Goal: Task Accomplishment & Management: Complete application form

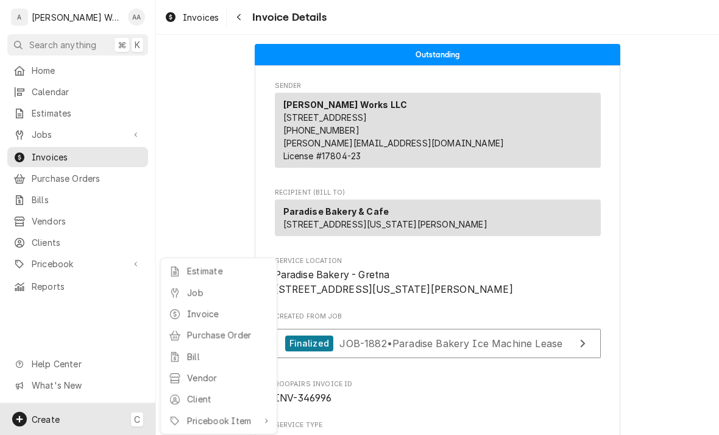
click at [186, 293] on div "Job" at bounding box center [218, 292] width 105 height 15
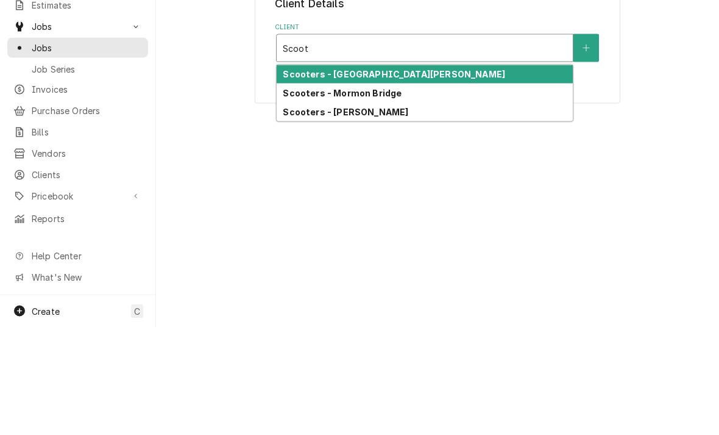
click at [290, 215] on strong "Scooters - [PERSON_NAME]" at bounding box center [346, 220] width 126 height 10
type input "Scoot"
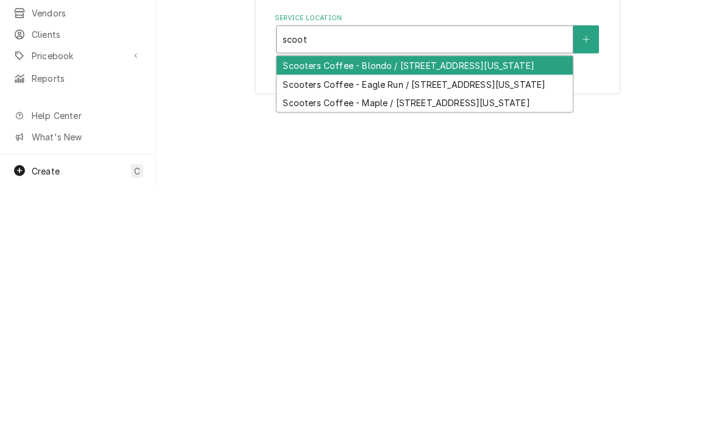
click at [308, 323] on div "Scooters Coffee - Eagle Run / 3695 N 129th Street, Omaha, Nebraska 68164" at bounding box center [425, 332] width 296 height 19
type input "scoot"
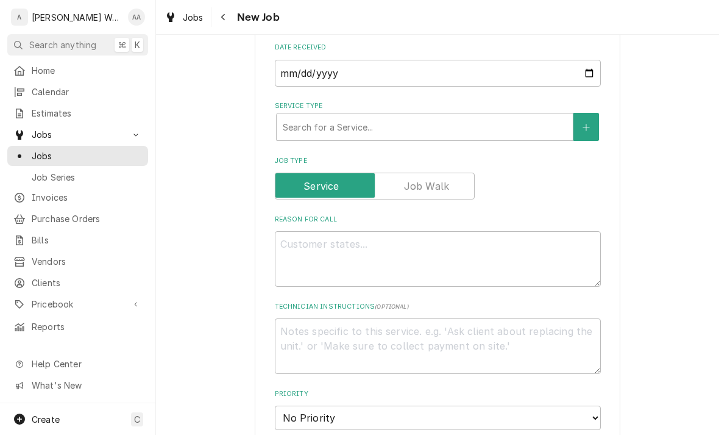
scroll to position [333, 0]
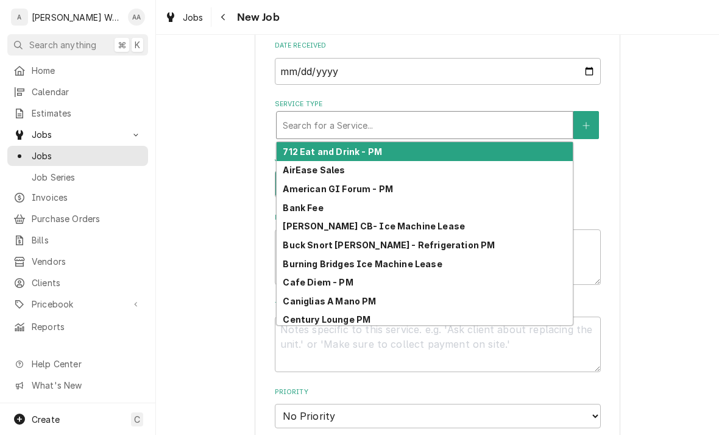
type input "s"
type textarea "x"
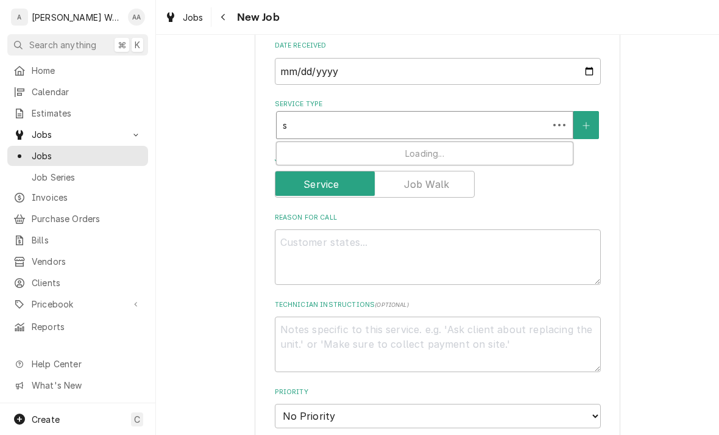
type input "sc"
type textarea "x"
type input "sco"
type textarea "x"
type input "scoo"
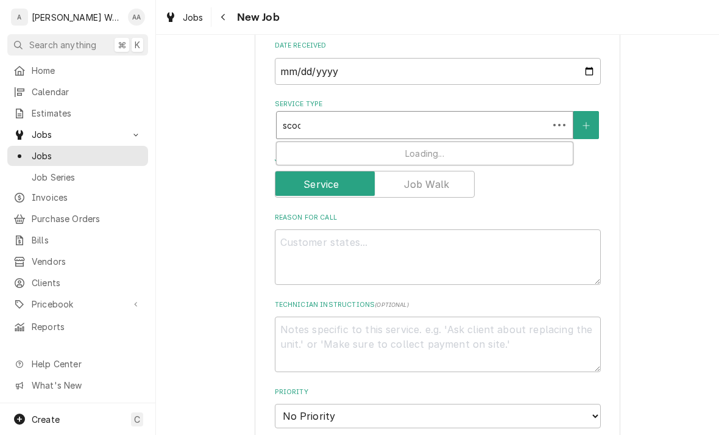
type textarea "x"
type input "scoot"
type textarea "x"
type input "scoote"
type textarea "x"
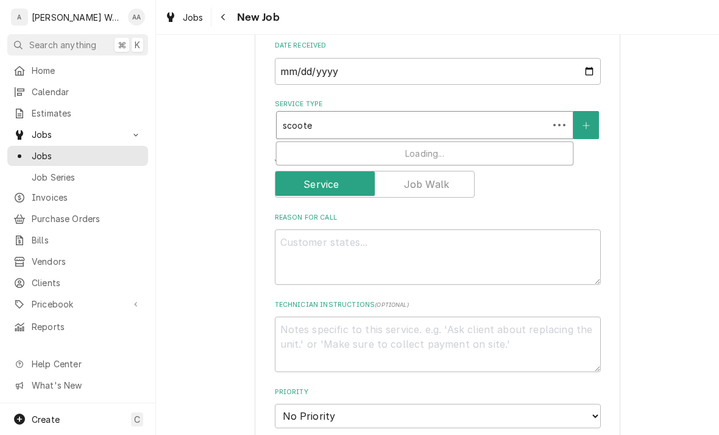
type input "scooter"
type textarea "x"
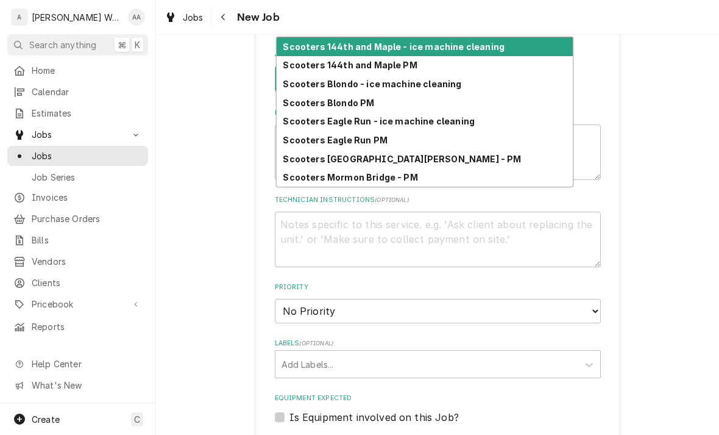
scroll to position [428, 0]
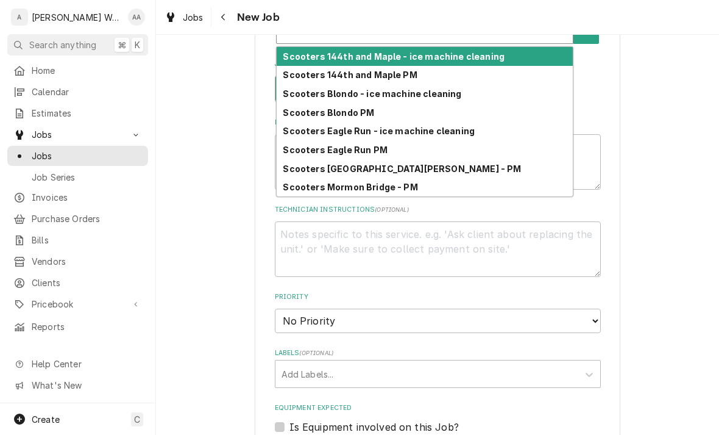
click at [307, 144] on strong "Scooters Eagle Run PM" at bounding box center [335, 149] width 104 height 10
type input "scooter"
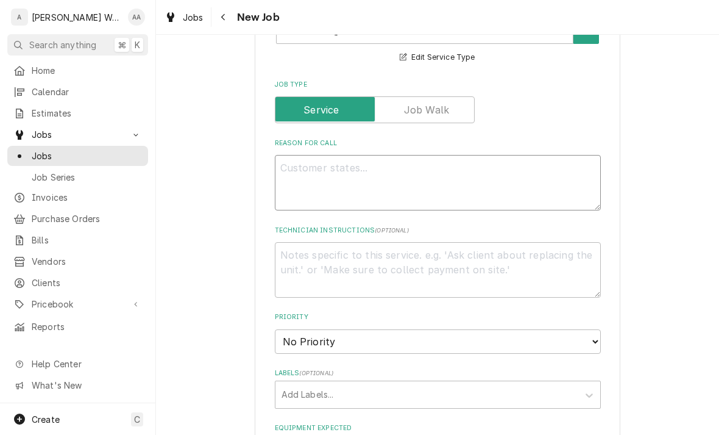
click at [304, 165] on textarea "Reason For Call" at bounding box center [438, 182] width 326 height 55
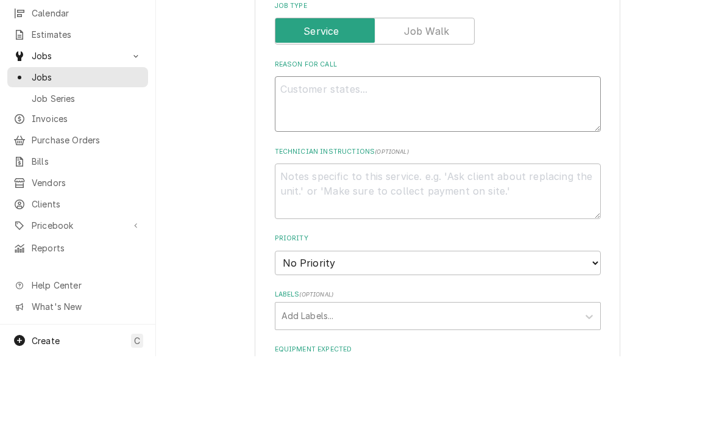
type textarea "x"
type textarea "PM"
type textarea "x"
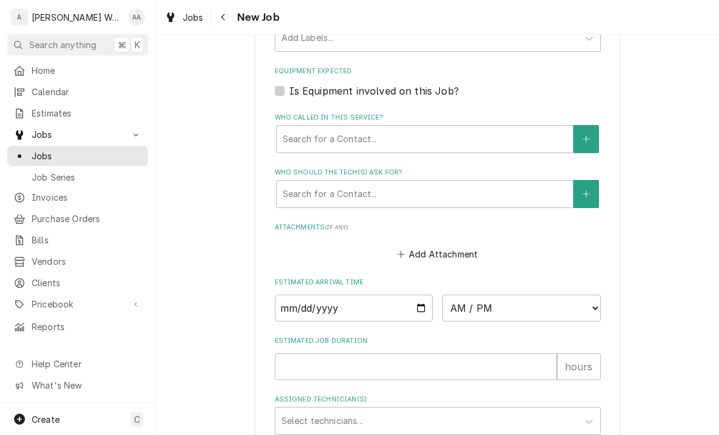
scroll to position [812, 0]
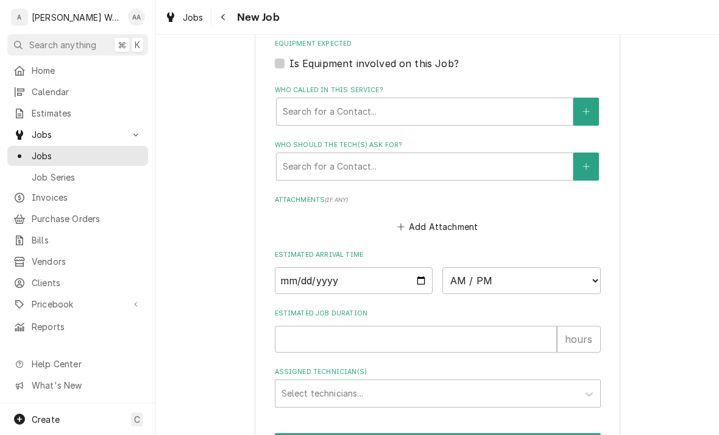
type textarea "PM"
click at [295, 267] on input "Date" at bounding box center [354, 280] width 158 height 27
type input "2025-10-02"
type textarea "x"
click at [474, 267] on select "AM / PM 6:00 AM 6:15 AM 6:30 AM 6:45 AM 7:00 AM 7:15 AM 7:30 AM 7:45 AM 8:00 AM…" at bounding box center [521, 280] width 158 height 27
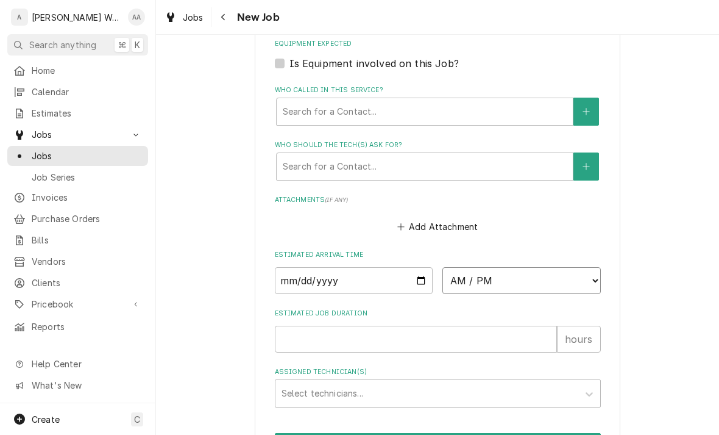
select select "10:00:00"
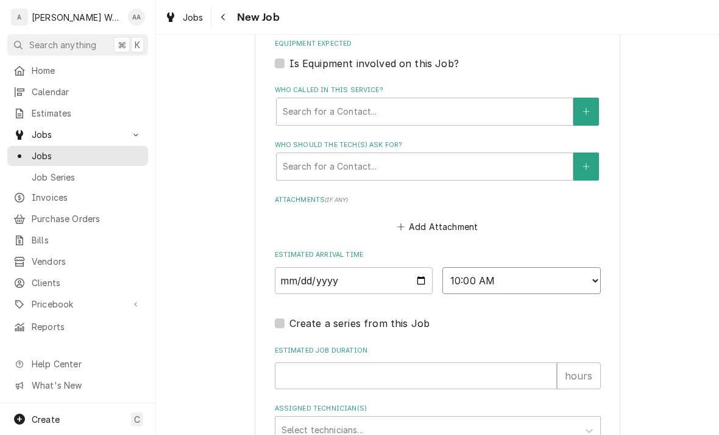
type textarea "x"
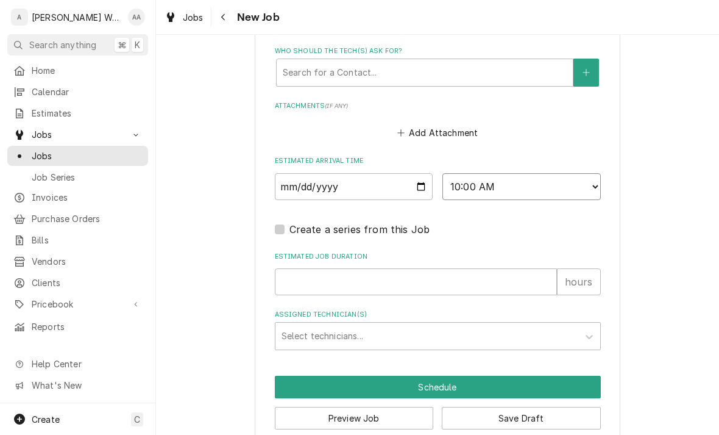
scroll to position [906, 0]
click at [297, 269] on input "Estimated Job Duration" at bounding box center [416, 282] width 282 height 27
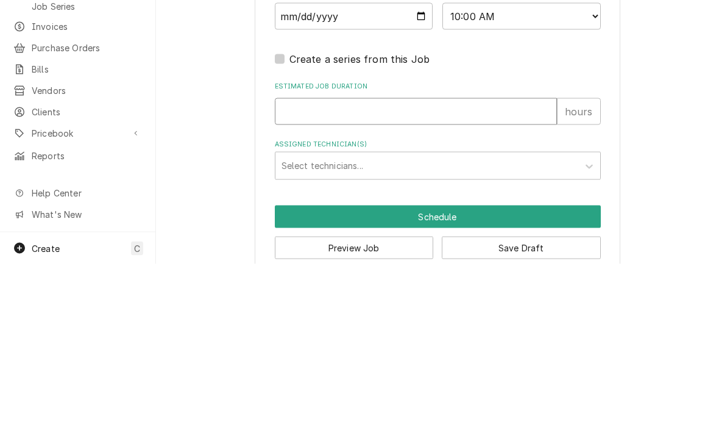
type input "2"
type textarea "x"
type input "2"
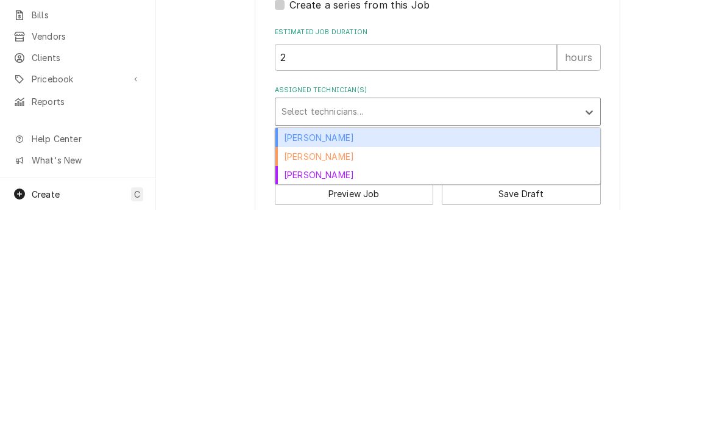
click at [293, 391] on div "Kenna Anderson" at bounding box center [437, 400] width 325 height 19
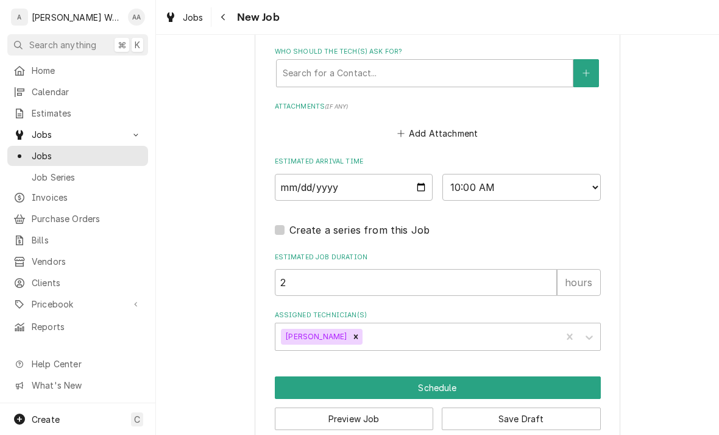
click at [319, 376] on button "Schedule" at bounding box center [438, 387] width 326 height 23
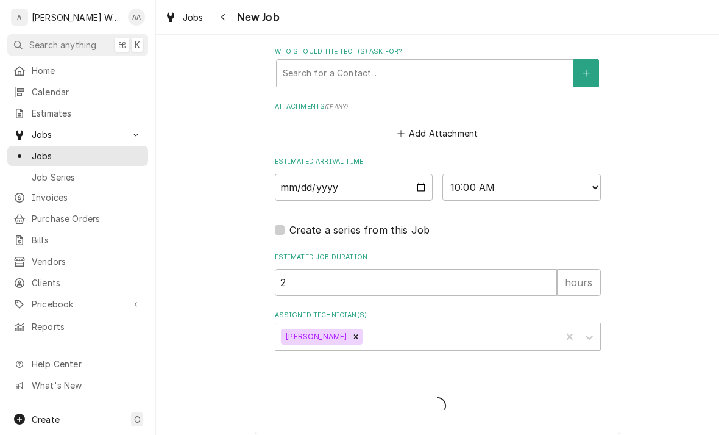
scroll to position [894, 0]
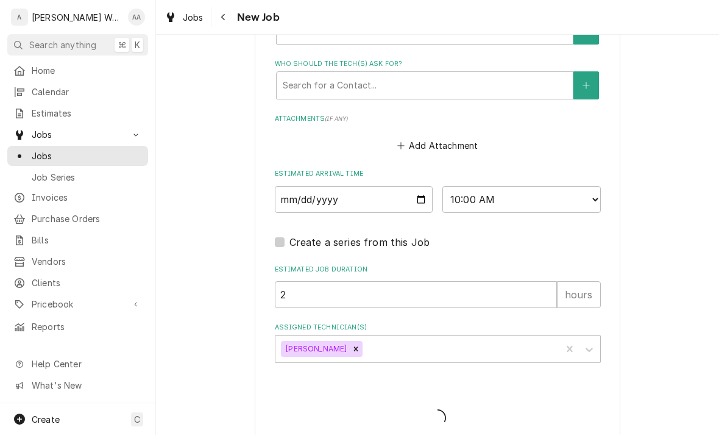
type textarea "x"
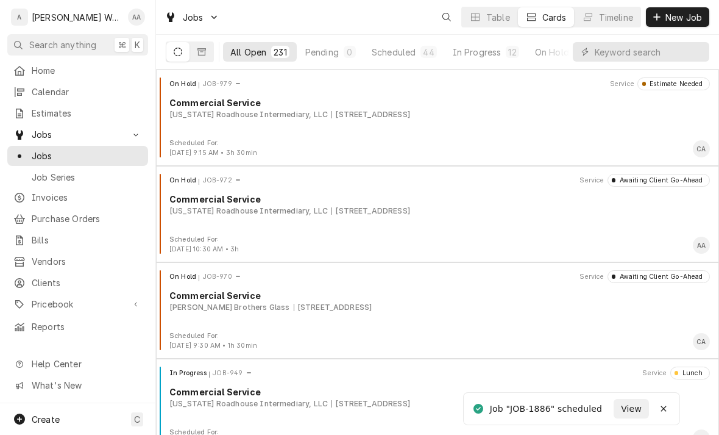
click at [70, 426] on div "Create C" at bounding box center [77, 419] width 155 height 32
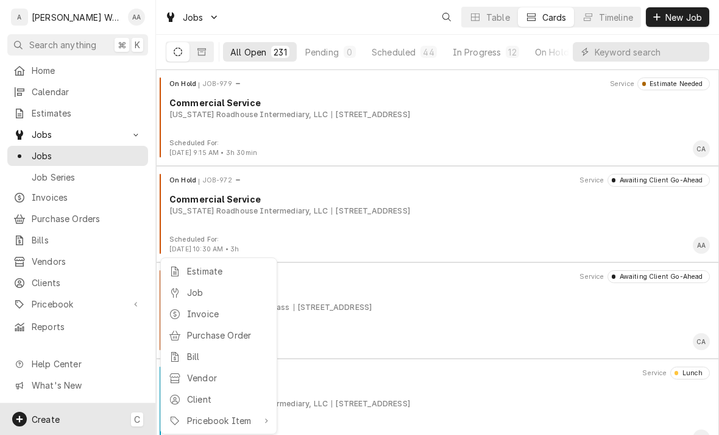
click at [191, 290] on div "Job" at bounding box center [228, 292] width 82 height 13
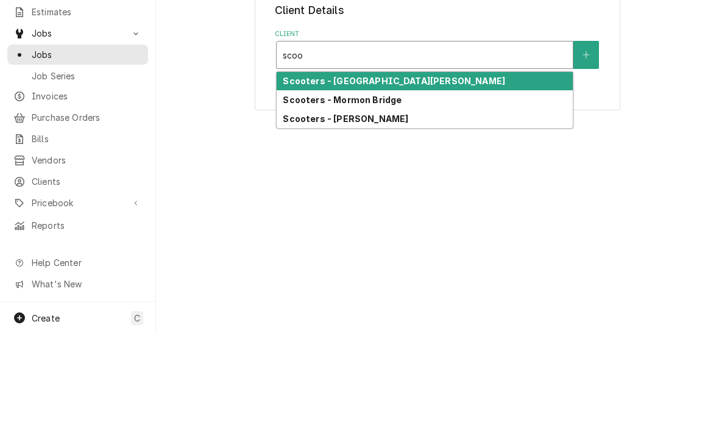
click at [304, 215] on strong "Scooters - Robert Brownell" at bounding box center [346, 220] width 126 height 10
type input "scoo"
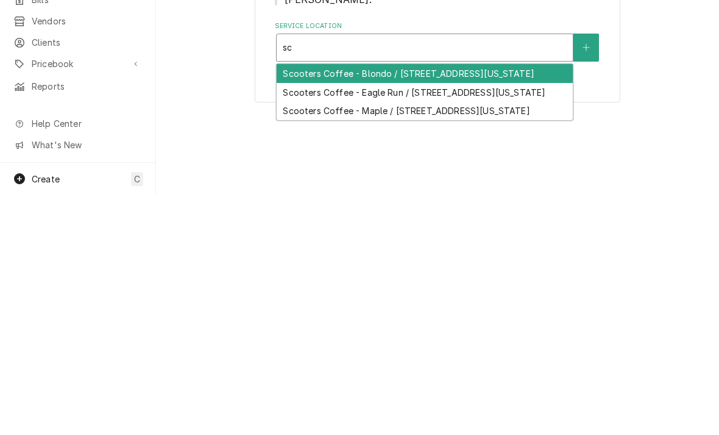
click at [297, 341] on div "Scooters Coffee - Maple / 3703 N 144th Street, Omaha, Nebraska 68164" at bounding box center [425, 350] width 296 height 19
type input "sc"
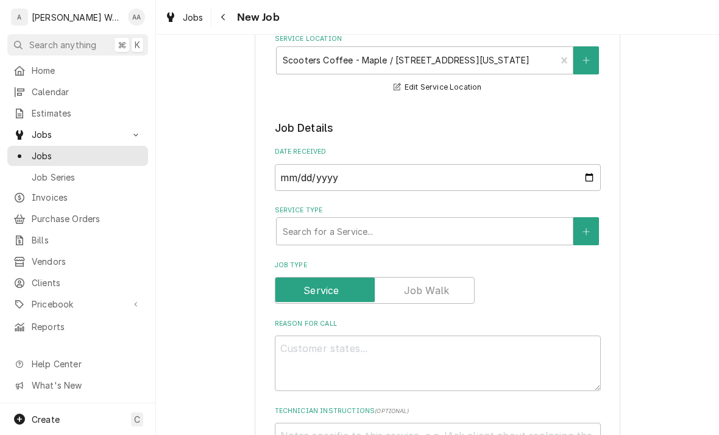
scroll to position [235, 0]
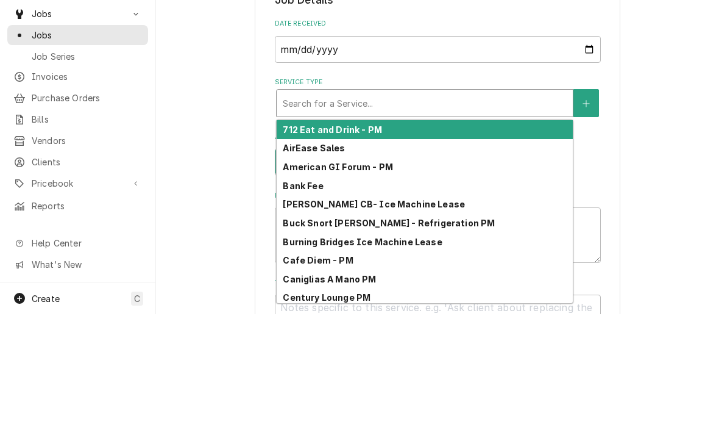
type input "m"
type textarea "x"
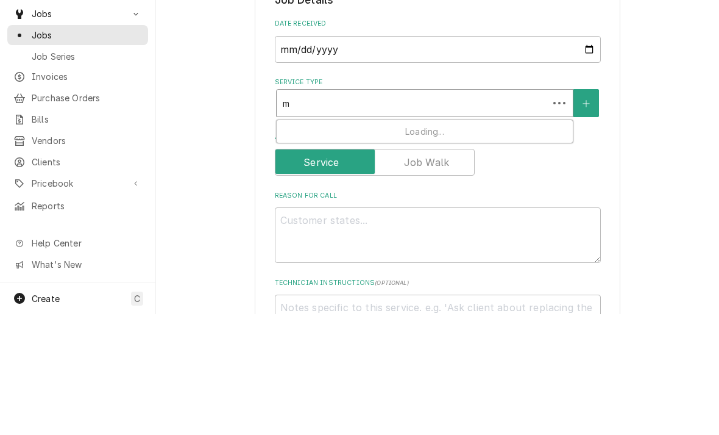
type input "ma"
type textarea "x"
type input "mapl"
type textarea "x"
type input "maple"
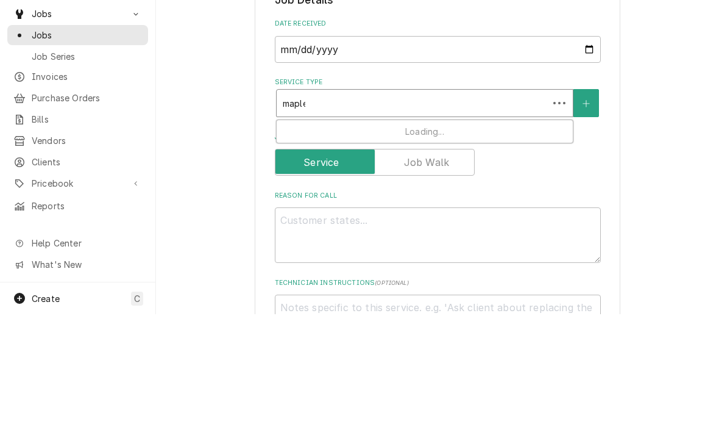
type textarea "x"
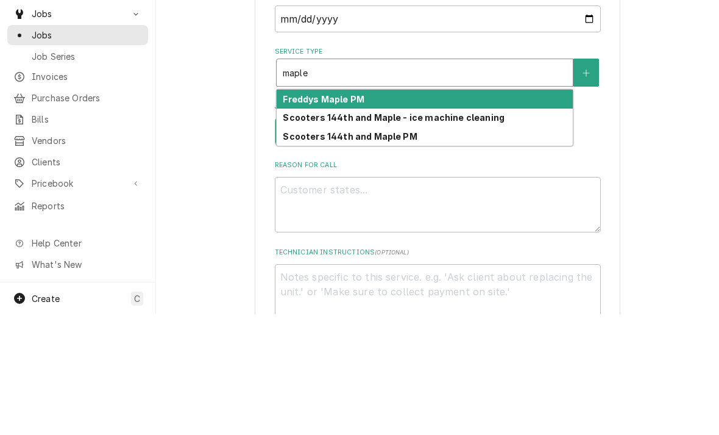
scroll to position [266, 0]
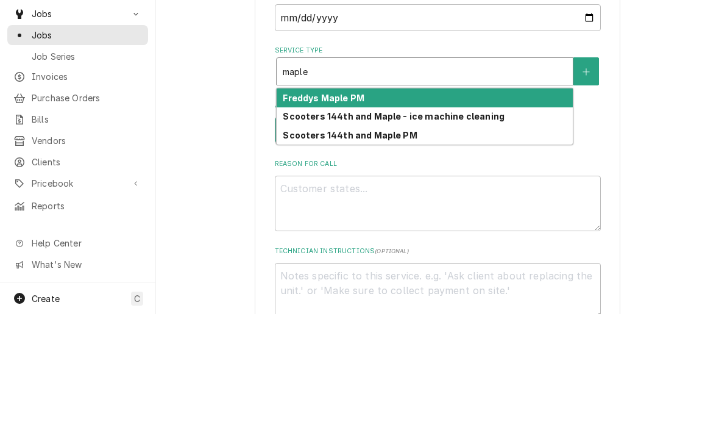
click at [299, 250] on strong "Scooters 144th and Maple PM" at bounding box center [350, 255] width 134 height 10
type input "maple"
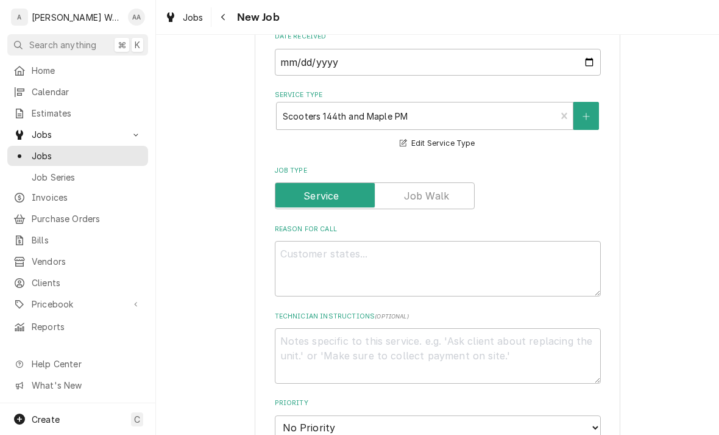
scroll to position [355, 0]
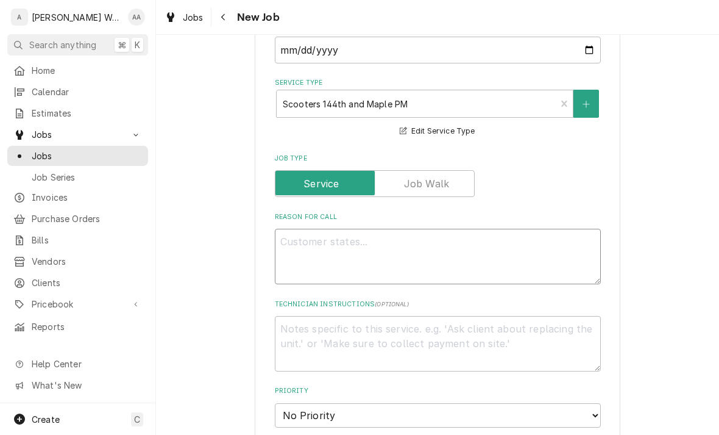
click at [294, 232] on textarea "Reason For Call" at bounding box center [438, 256] width 326 height 55
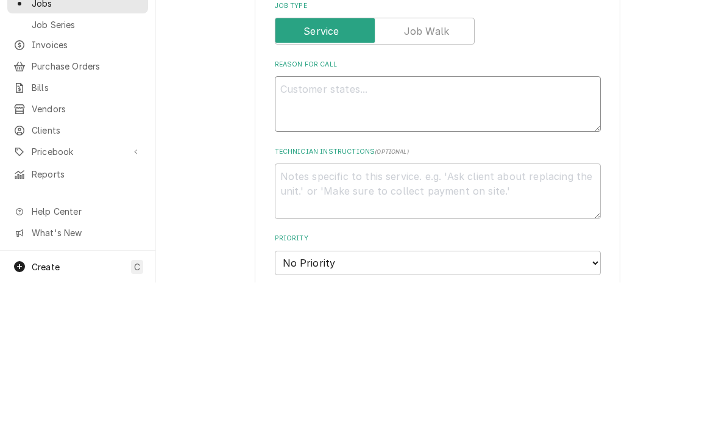
type textarea "x"
type textarea "P"
type textarea "x"
type textarea "PM"
type textarea "x"
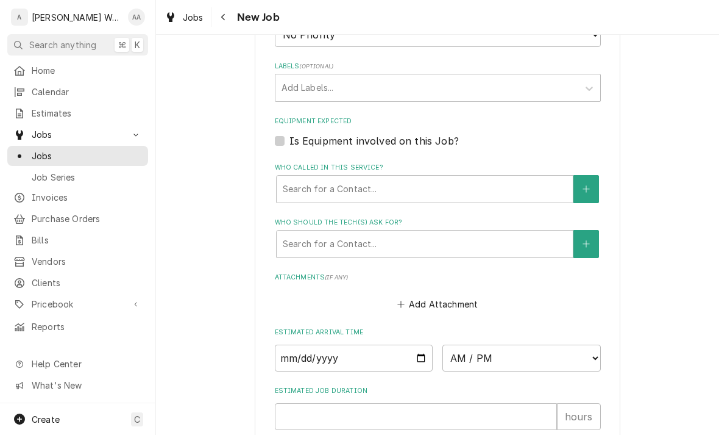
scroll to position [742, 0]
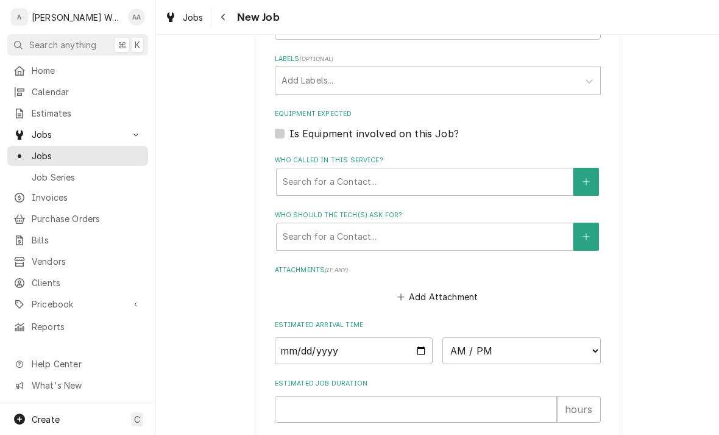
type textarea "PM"
click at [283, 337] on input "Date" at bounding box center [354, 350] width 158 height 27
type input "[DATE]"
type textarea "x"
click at [472, 337] on select "AM / PM 6:00 AM 6:15 AM 6:30 AM 6:45 AM 7:00 AM 7:15 AM 7:30 AM 7:45 AM 8:00 AM…" at bounding box center [521, 350] width 158 height 27
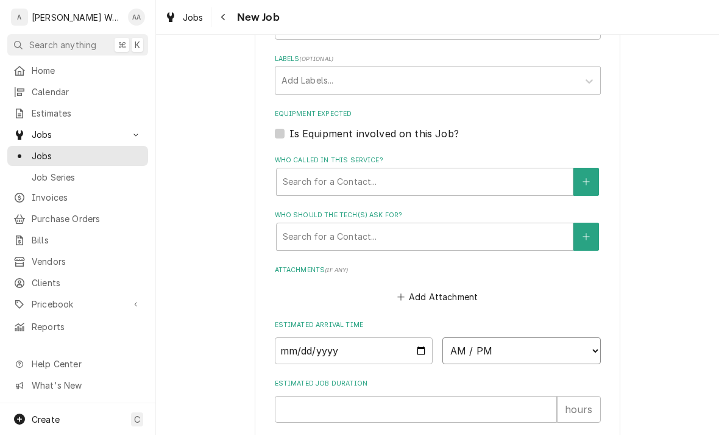
select select "08:00:00"
type textarea "x"
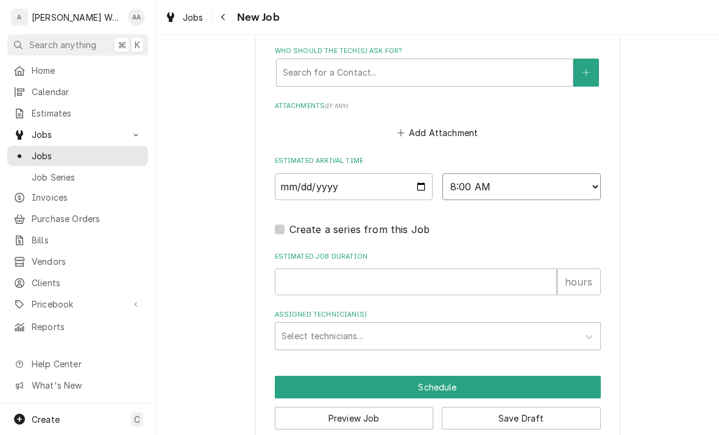
scroll to position [906, 0]
click at [287, 269] on input "Estimated Job Duration" at bounding box center [416, 282] width 282 height 27
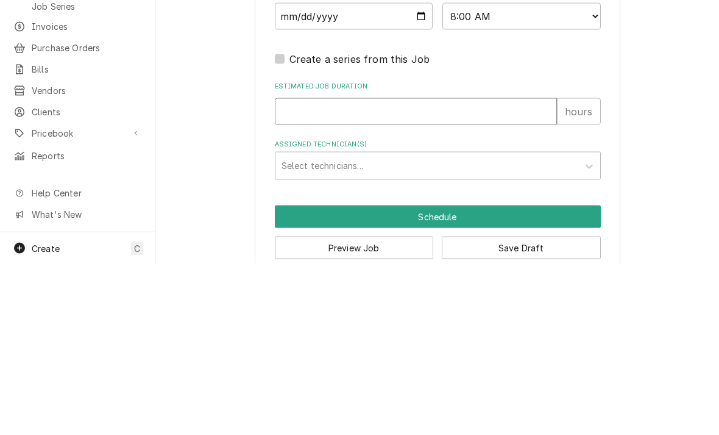
type input "2"
type textarea "x"
type input "2"
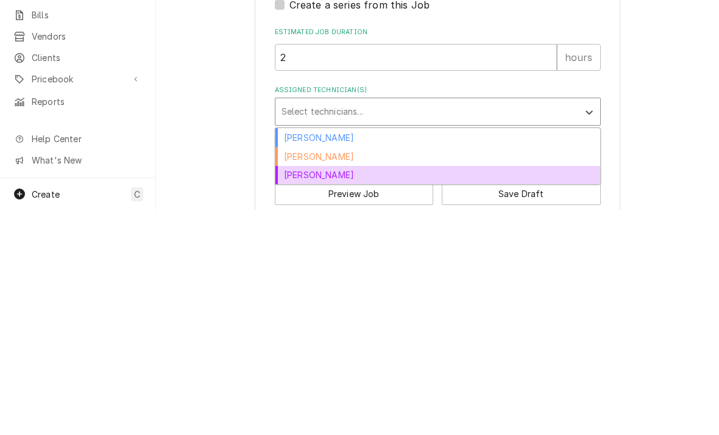
click at [297, 391] on div "Kenna Anderson" at bounding box center [437, 400] width 325 height 19
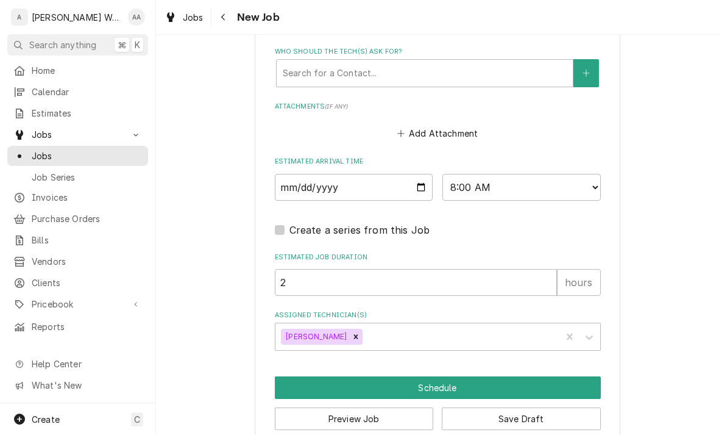
click at [304, 376] on button "Schedule" at bounding box center [438, 387] width 326 height 23
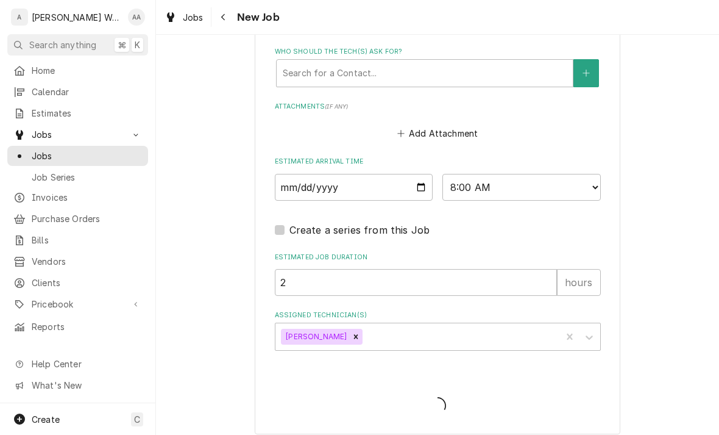
scroll to position [894, 0]
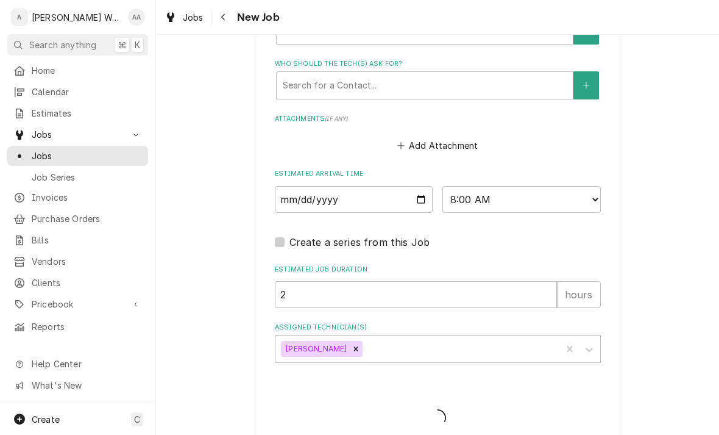
type textarea "x"
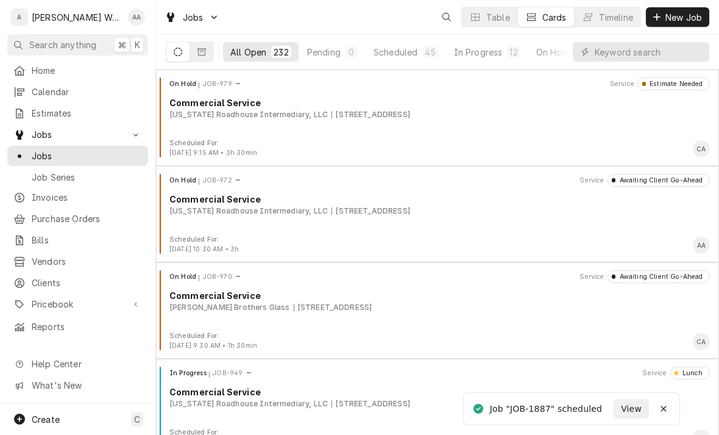
click at [69, 418] on div "Create C" at bounding box center [77, 419] width 155 height 32
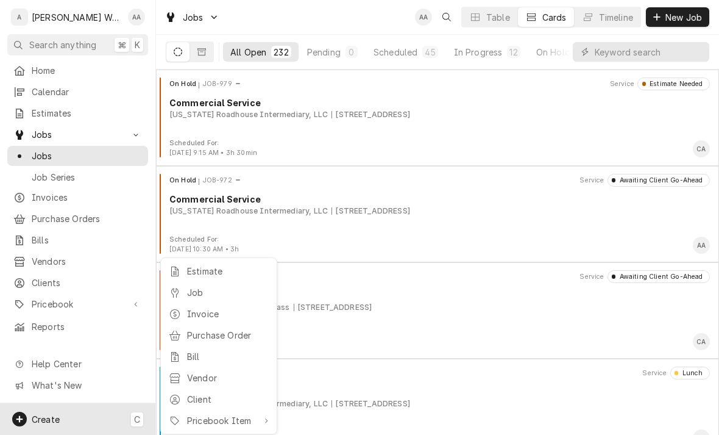
click at [191, 292] on div "Job" at bounding box center [228, 292] width 82 height 13
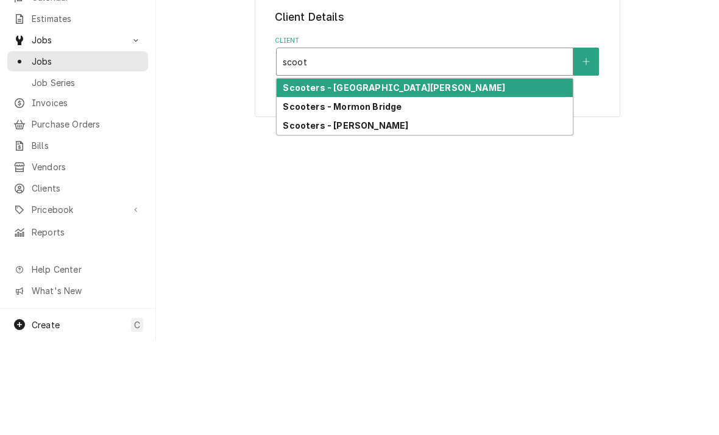
click at [304, 215] on strong "Scooters - Robert Brownell" at bounding box center [346, 220] width 126 height 10
type input "scoot"
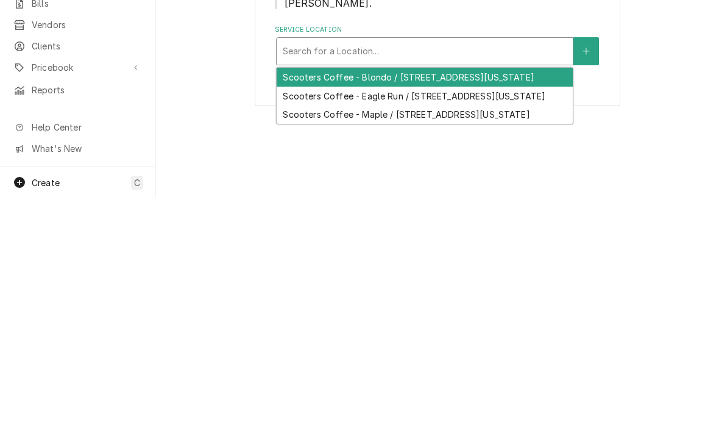
click at [300, 304] on div "Scooters Coffee - Blondo / 11975 Blondo Street, Omaha, Nebraska 68164" at bounding box center [425, 313] width 296 height 19
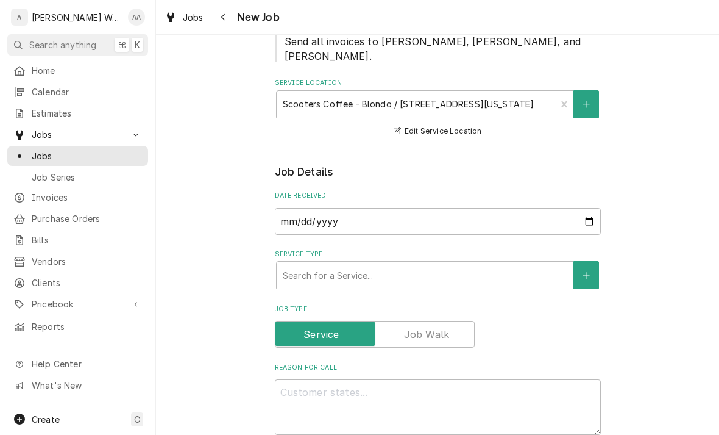
scroll to position [230, 0]
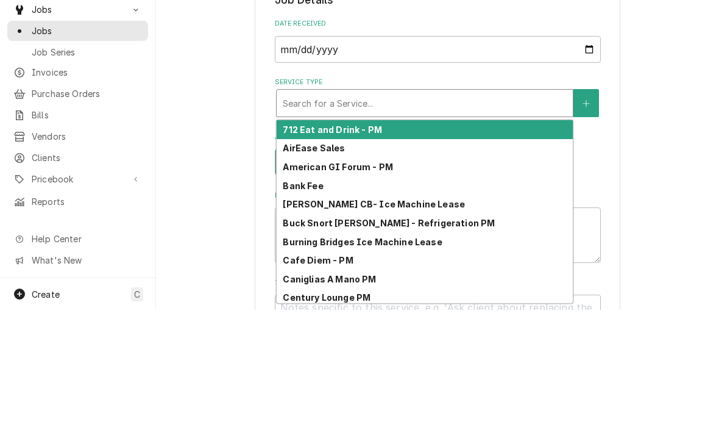
type input "b"
type textarea "x"
type input "bl"
type textarea "x"
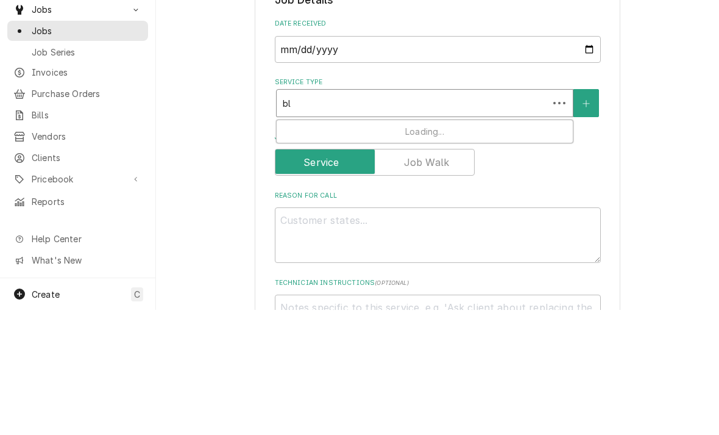
type input "blo"
type textarea "x"
type input "blon"
type textarea "x"
type input "blond"
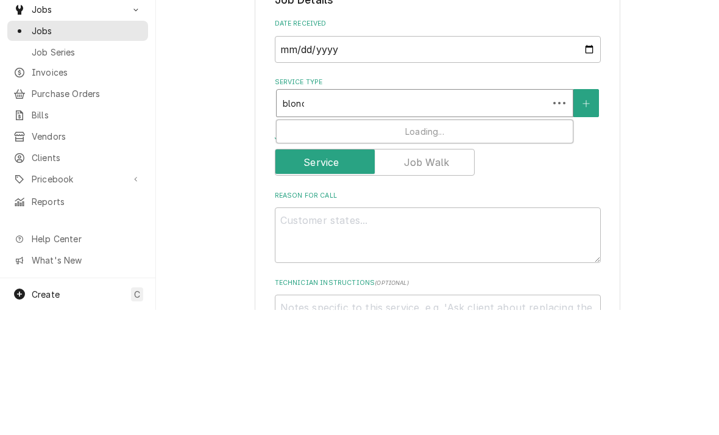
type textarea "x"
type input "blondo"
type textarea "x"
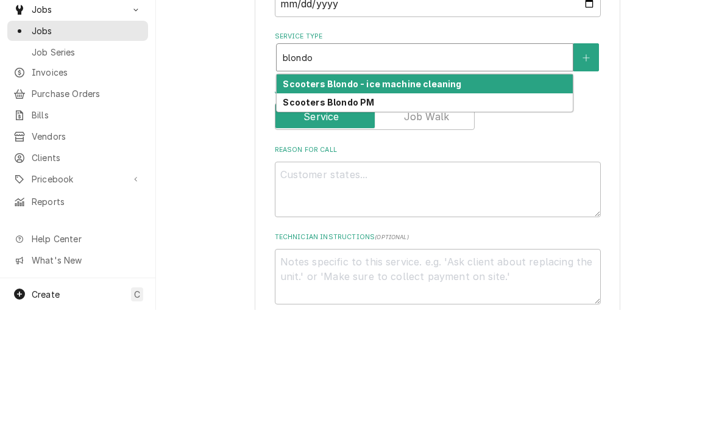
scroll to position [277, 0]
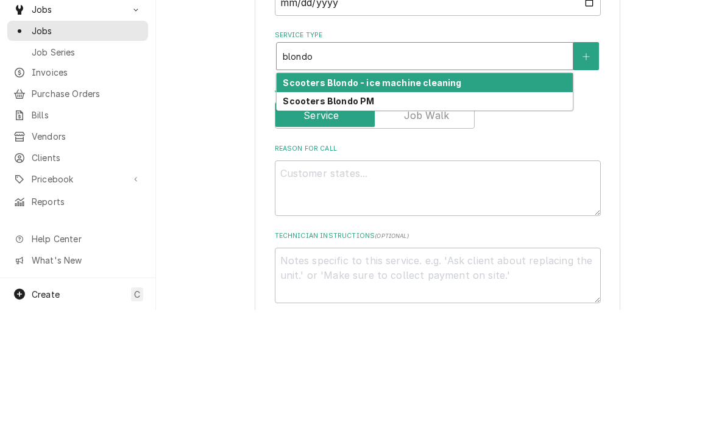
click at [302, 221] on strong "Scooters Blondo PM" at bounding box center [328, 226] width 91 height 10
type input "blondo"
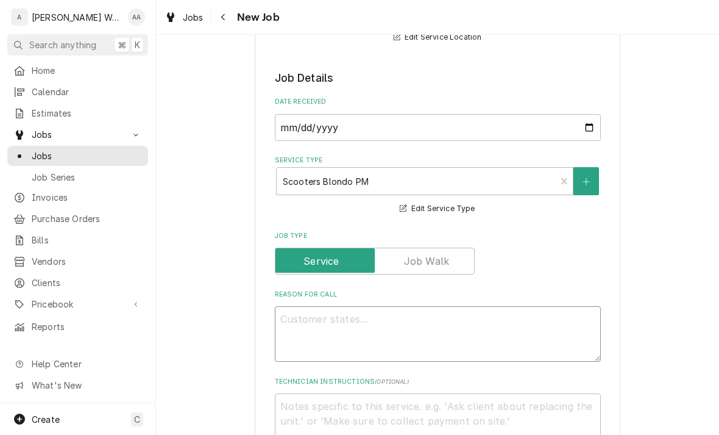
click at [304, 311] on textarea "Reason For Call" at bounding box center [438, 333] width 326 height 55
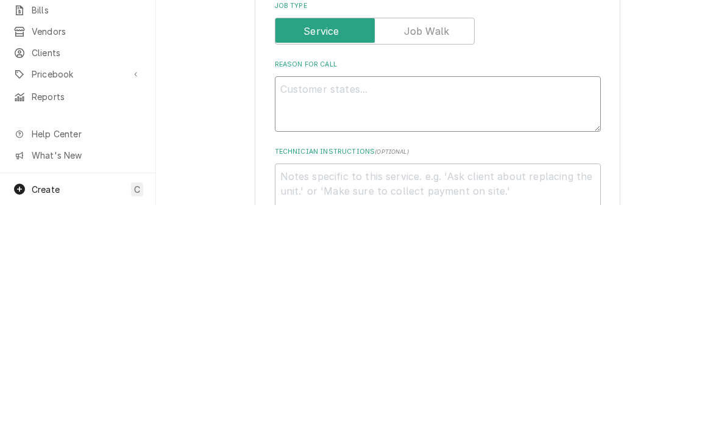
type textarea "x"
type textarea "PM"
type textarea "x"
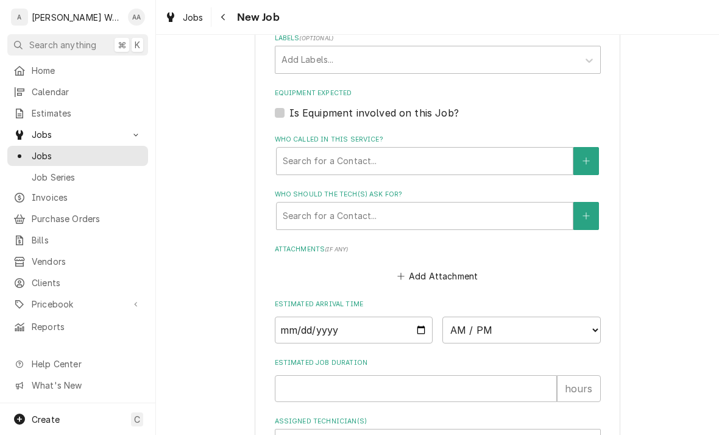
scroll to position [771, 0]
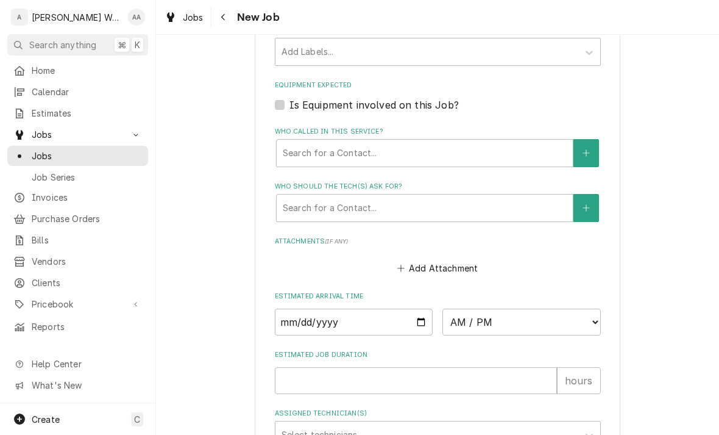
type textarea "PM"
click at [283, 308] on input "Date" at bounding box center [354, 321] width 158 height 27
type input "2025-10-02"
type textarea "x"
click at [472, 308] on select "AM / PM 6:00 AM 6:15 AM 6:30 AM 6:45 AM 7:00 AM 7:15 AM 7:30 AM 7:45 AM 8:00 AM…" at bounding box center [521, 321] width 158 height 27
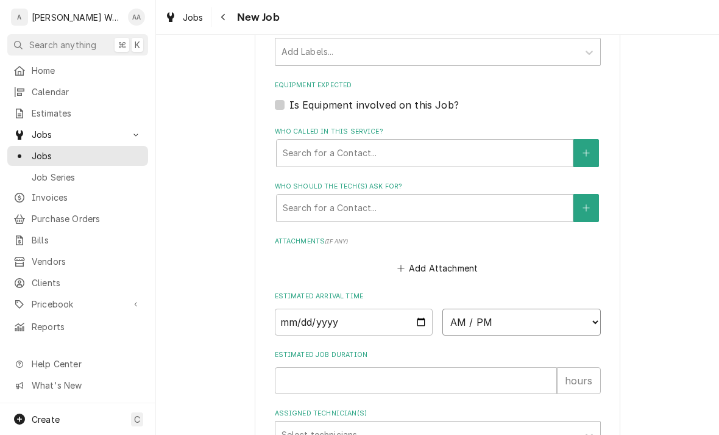
select select "13:00:00"
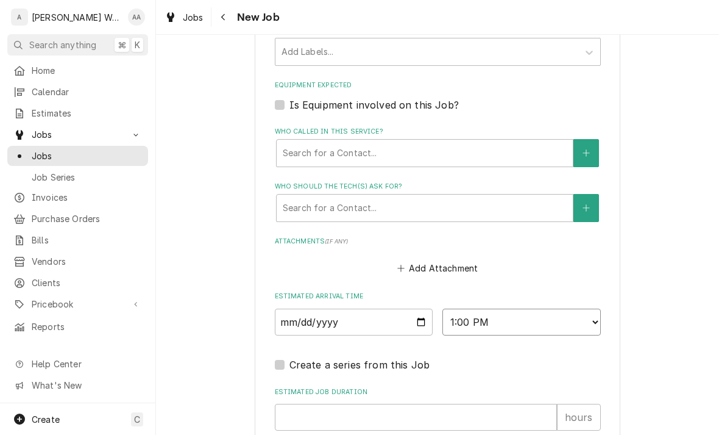
type textarea "x"
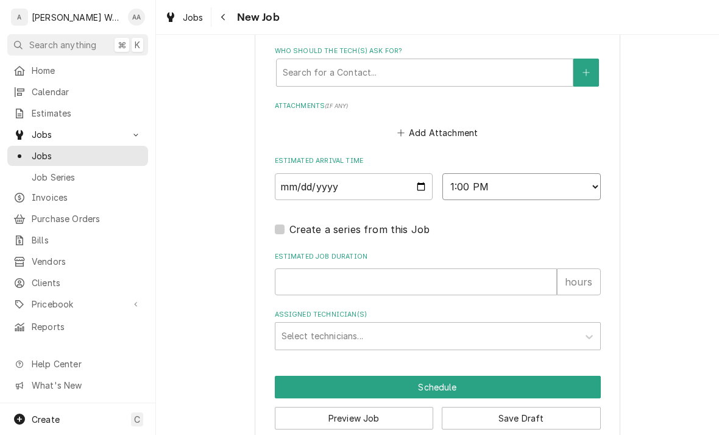
scroll to position [906, 0]
click at [301, 269] on input "Estimated Job Duration" at bounding box center [416, 282] width 282 height 27
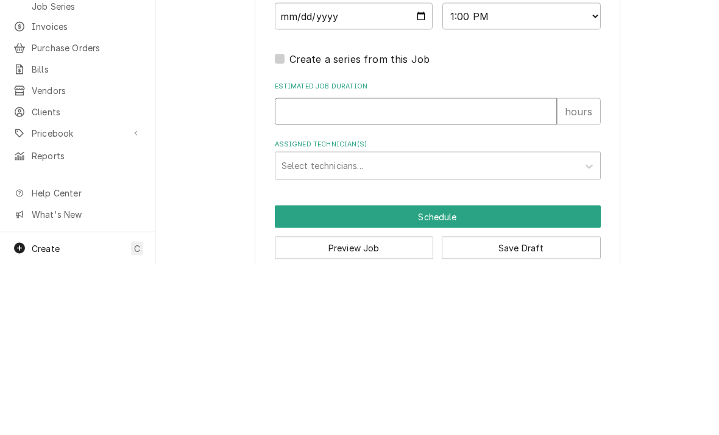
type input "2"
type textarea "x"
type input "2"
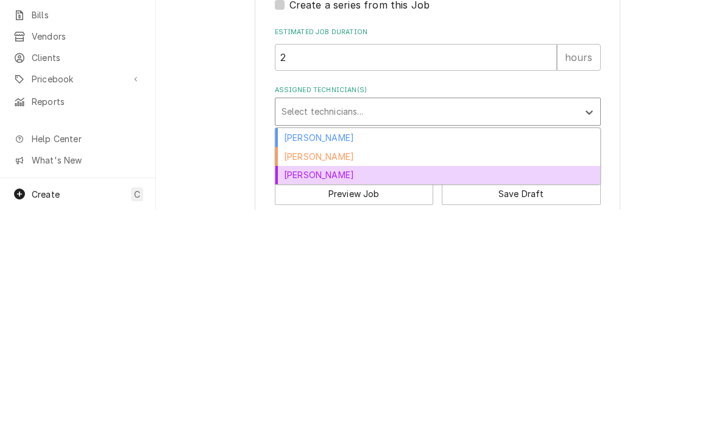
click at [289, 391] on div "[PERSON_NAME]" at bounding box center [437, 400] width 325 height 19
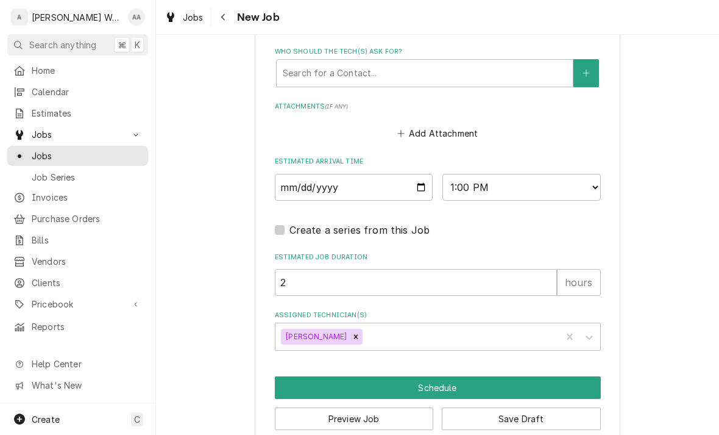
click at [310, 376] on button "Schedule" at bounding box center [438, 387] width 326 height 23
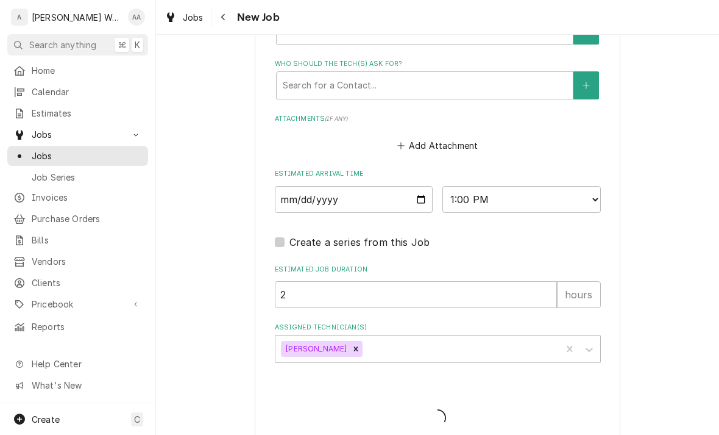
type textarea "x"
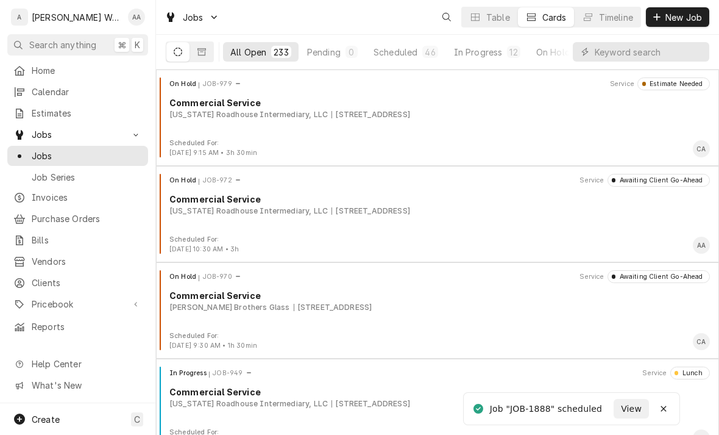
click at [47, 90] on span "Calendar" at bounding box center [87, 91] width 110 height 13
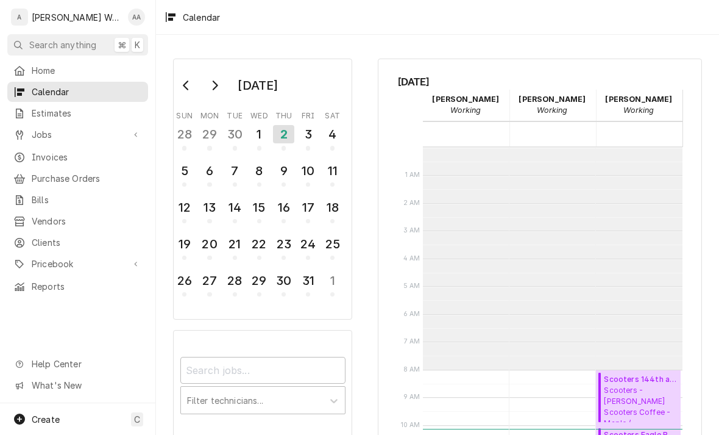
scroll to position [222, 0]
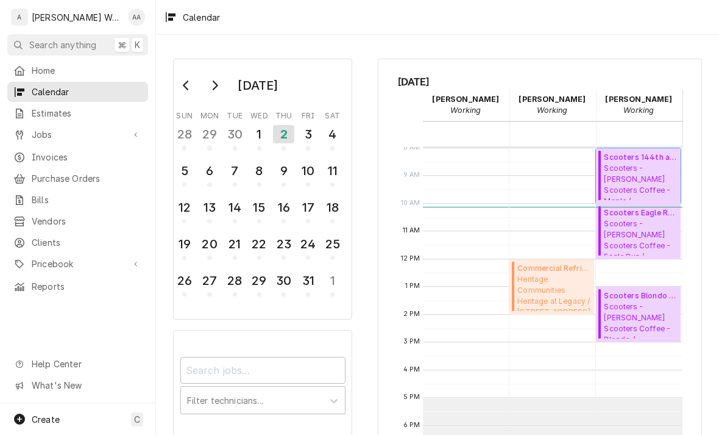
click at [653, 170] on span "Scooters - [PERSON_NAME] Scooters Coffee - Maple / [STREET_ADDRESS][US_STATE]" at bounding box center [640, 181] width 73 height 37
click at [653, 234] on span "Scooters - [PERSON_NAME] Scooters Coffee - Eagle Run / [STREET_ADDRESS][US_STAT…" at bounding box center [640, 236] width 73 height 37
click at [648, 303] on span "Scooters - [PERSON_NAME] Scooters Coffee - Blondo / [STREET_ADDRESS][US_STATE]" at bounding box center [640, 319] width 73 height 37
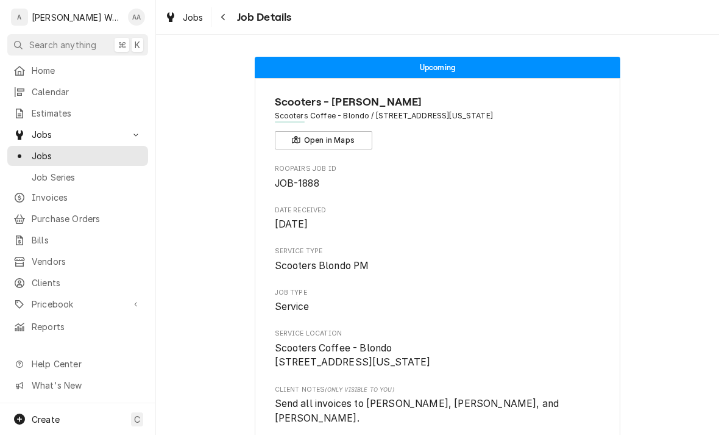
click at [66, 149] on span "Jobs" at bounding box center [87, 155] width 110 height 13
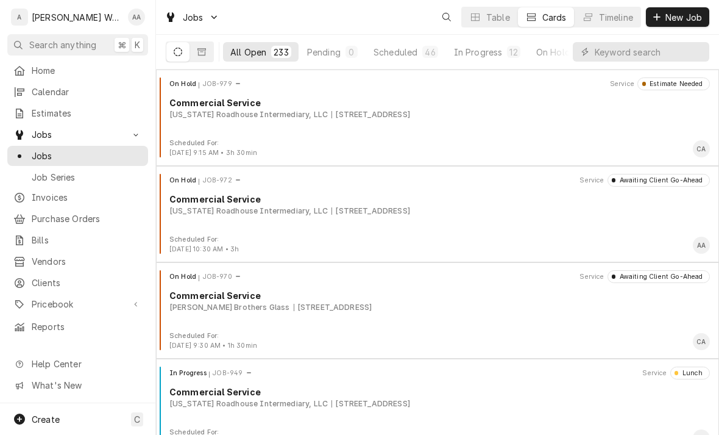
click at [684, 18] on span "New Job" at bounding box center [683, 17] width 41 height 13
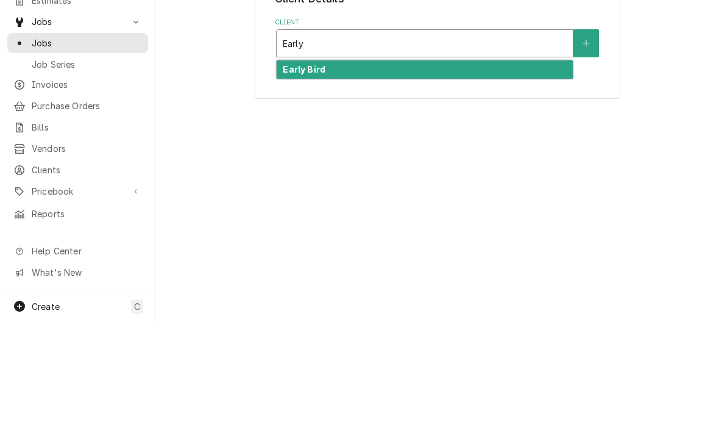
click at [302, 177] on strong "Early Bird" at bounding box center [304, 182] width 43 height 10
type input "Early"
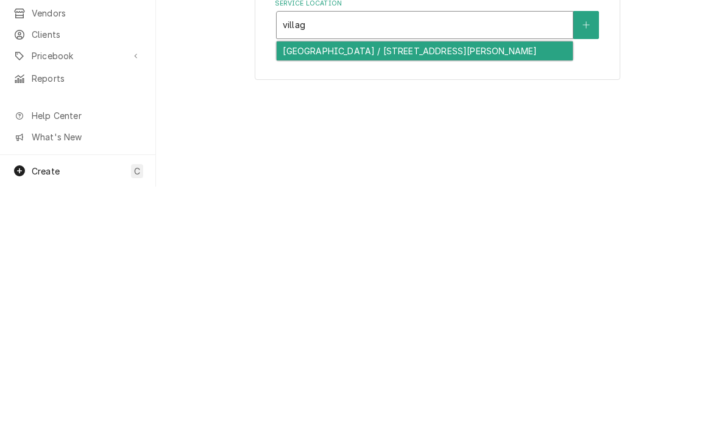
click at [301, 290] on div "Village Point / 17305 Davenport St St #101, Omaha, NE 68118" at bounding box center [425, 299] width 296 height 19
type input "villag"
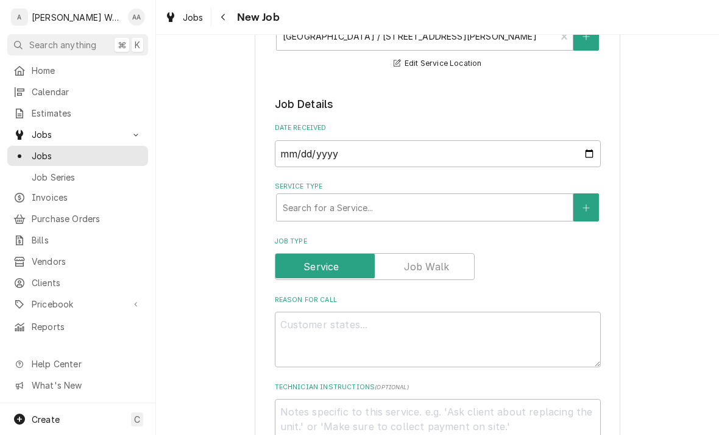
scroll to position [297, 0]
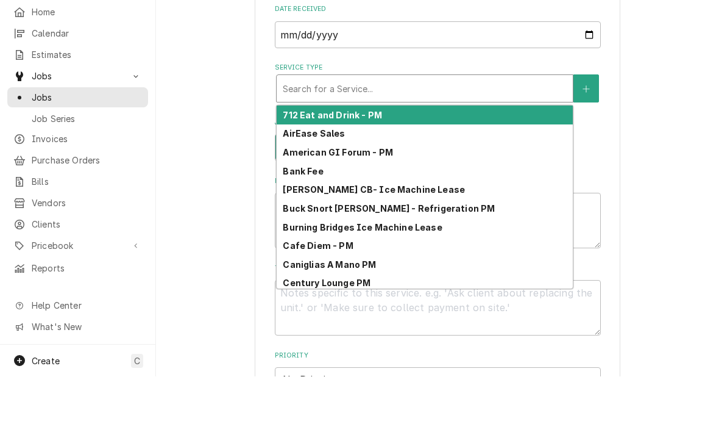
type input "e"
type textarea "x"
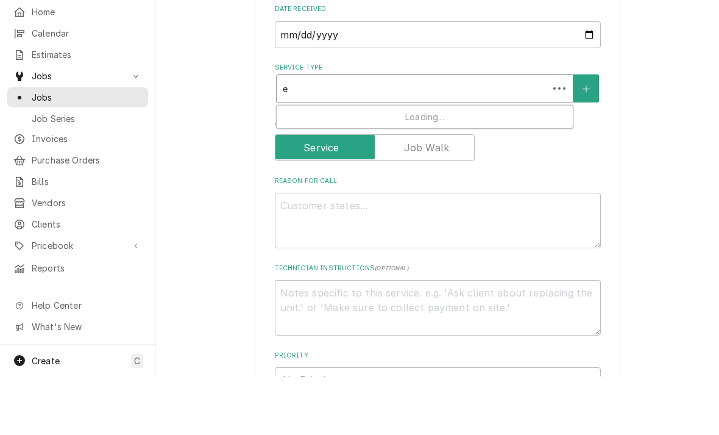
type input "ea"
type textarea "x"
type input "ear"
type textarea "x"
type input "earl"
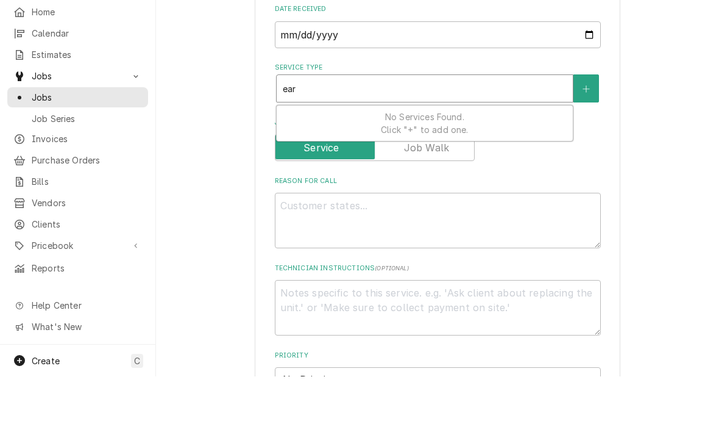
type textarea "x"
type input "early"
type textarea "x"
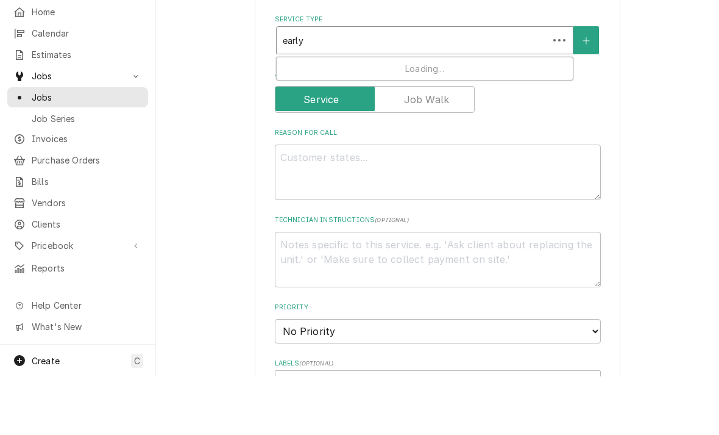
scroll to position [346, 0]
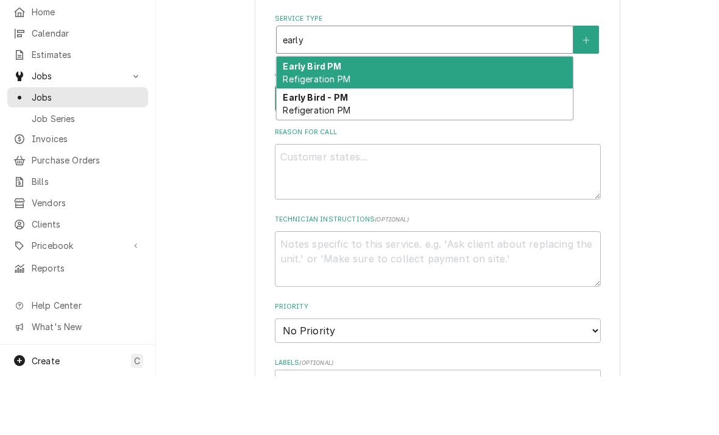
click at [296, 163] on span "Refigeration PM" at bounding box center [316, 168] width 67 height 10
type input "early"
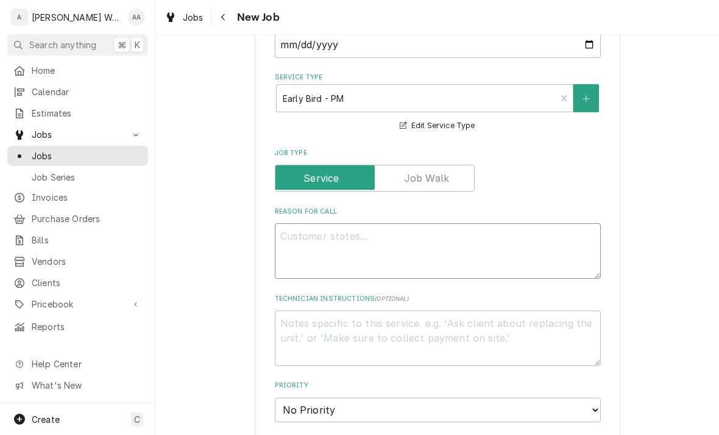
click at [316, 241] on textarea "Reason For Call" at bounding box center [438, 250] width 326 height 55
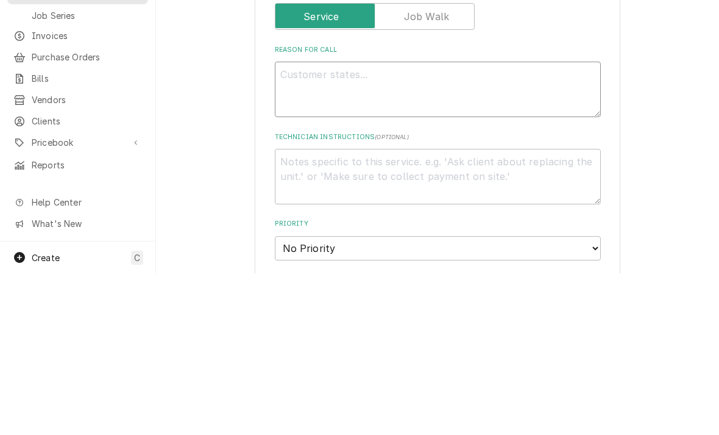
type textarea "x"
type textarea "R"
type textarea "x"
type textarea "Ref"
type textarea "x"
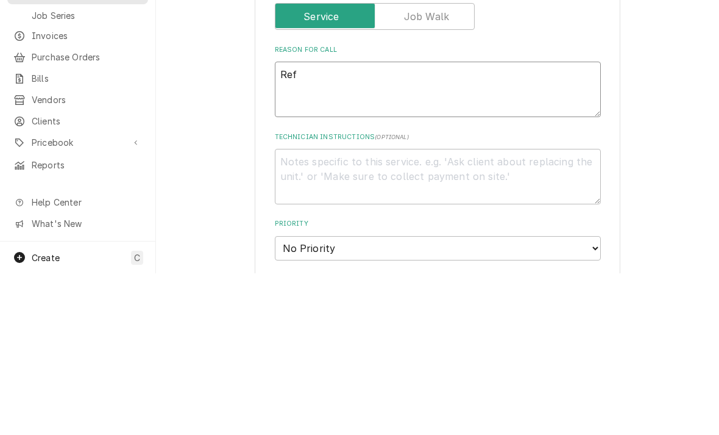
type textarea "Refr"
type textarea "x"
type textarea "Refrig"
type textarea "x"
type textarea "Refrige"
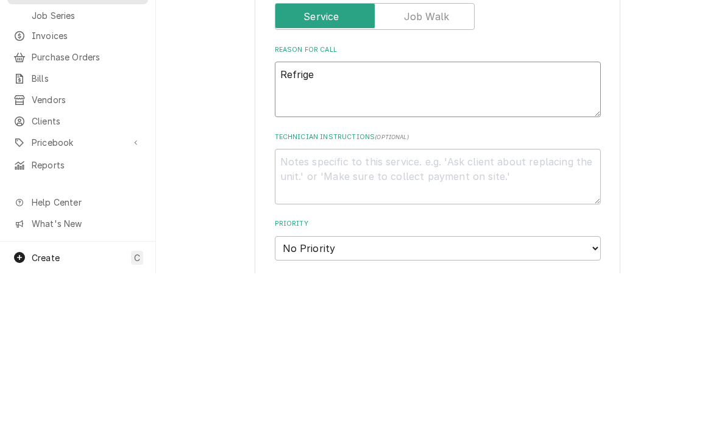
type textarea "x"
type textarea "Refriger"
type textarea "x"
type textarea "Refrigera"
type textarea "x"
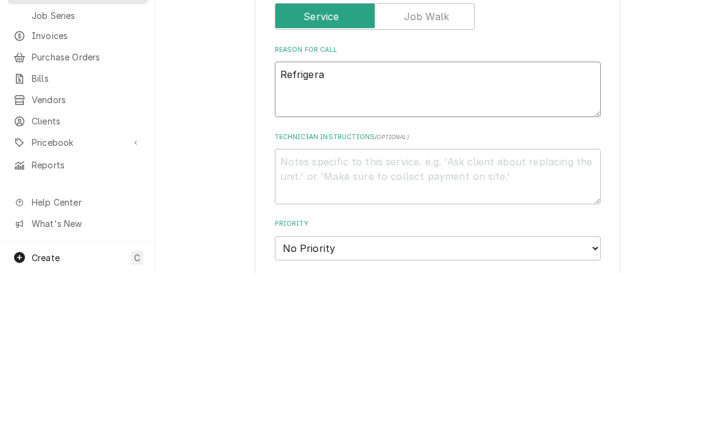
type textarea "Refrigerat"
type textarea "x"
type textarea "Refrigerati"
type textarea "x"
type textarea "Refrigeratio"
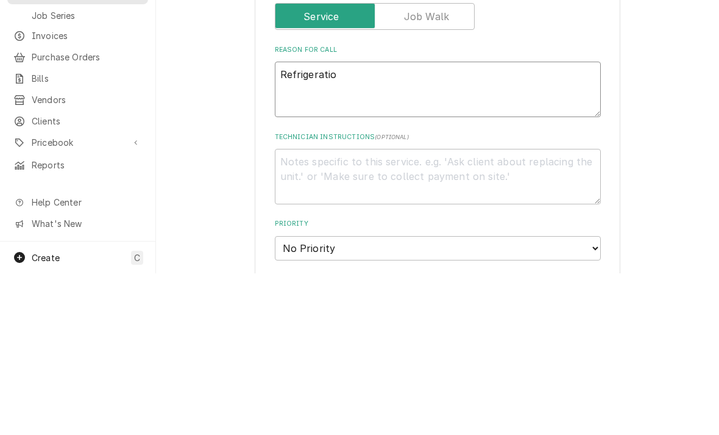
type textarea "x"
type textarea "Refrigeration"
type textarea "x"
type textarea "Refrigeration"
type textarea "x"
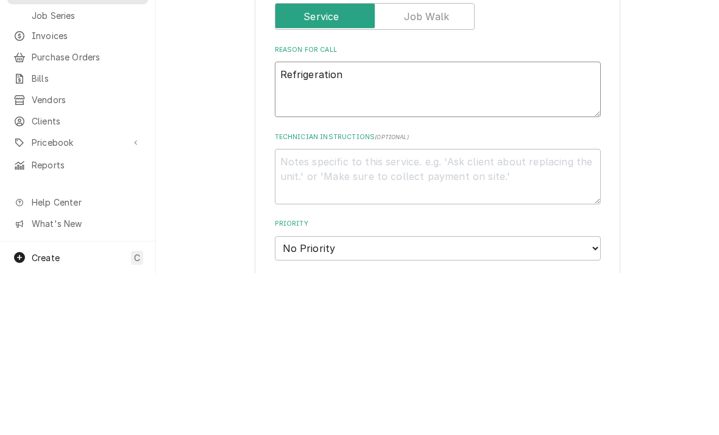
type textarea "Refrigeration P"
type textarea "x"
type textarea "Refrigeration PM"
type textarea "x"
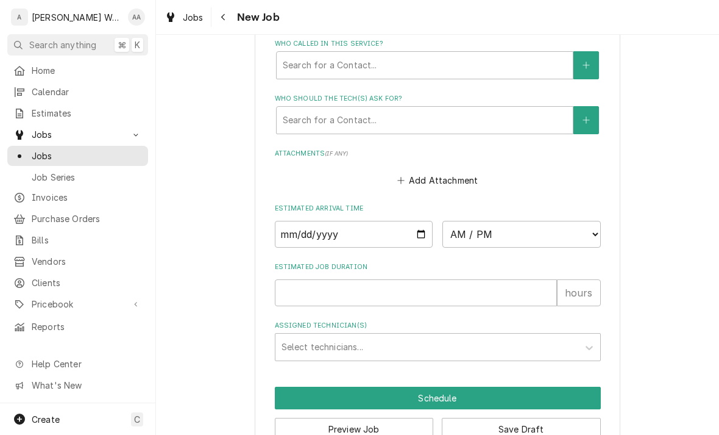
scroll to position [845, 0]
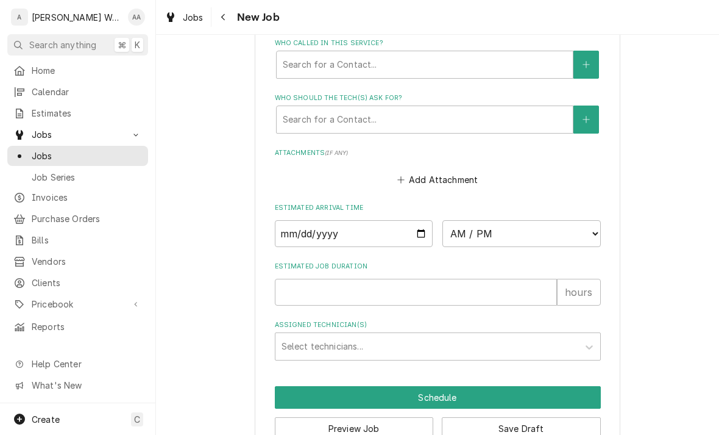
type textarea "Refrigeration PM"
click at [301, 220] on input "Date" at bounding box center [354, 233] width 158 height 27
type input "2025-10-02"
type textarea "x"
click at [481, 236] on select "AM / PM 6:00 AM 6:15 AM 6:30 AM 6:45 AM 7:00 AM 7:15 AM 7:30 AM 7:45 AM 8:00 AM…" at bounding box center [521, 233] width 158 height 27
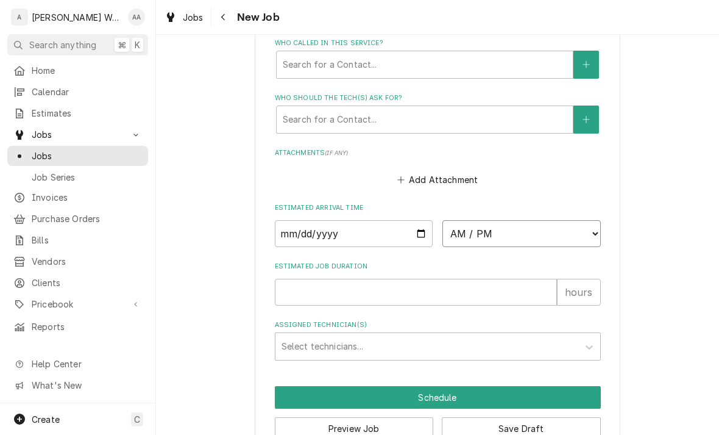
select select "14:00:00"
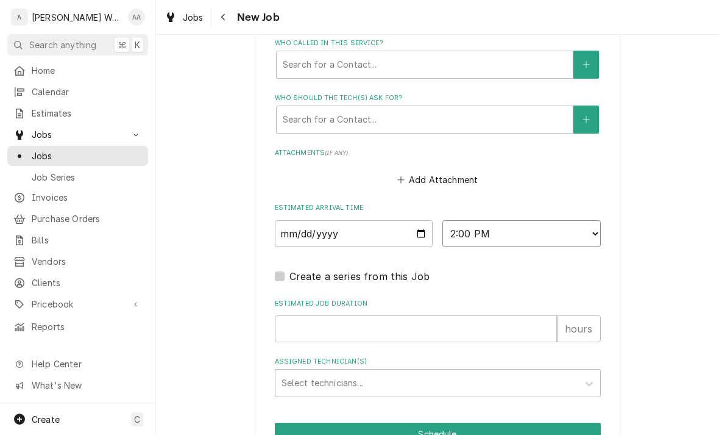
type textarea "x"
click at [327, 325] on input "Estimated Job Duration" at bounding box center [416, 328] width 282 height 27
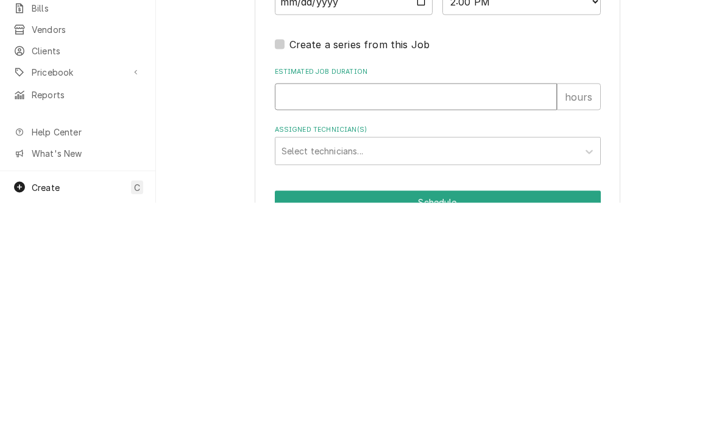
type input "3"
type textarea "x"
type input "3"
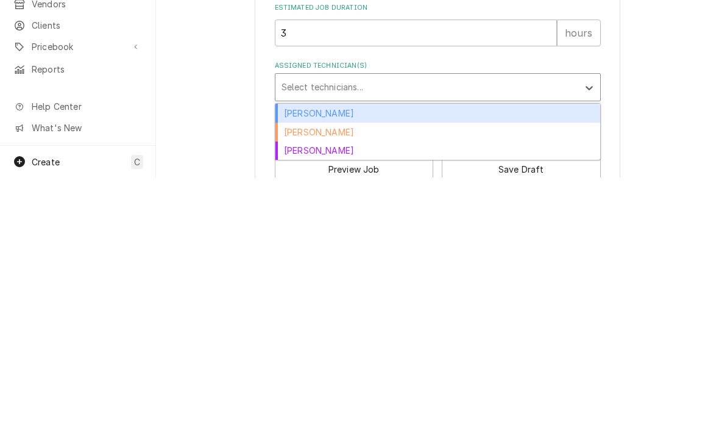
scroll to position [884, 0]
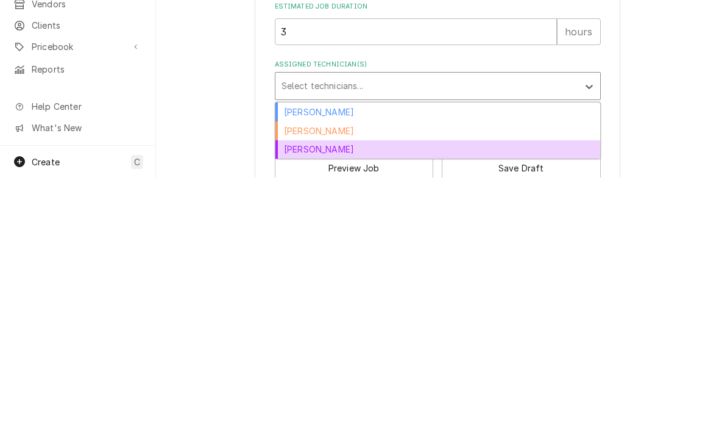
click at [291, 397] on div "[PERSON_NAME]" at bounding box center [437, 406] width 325 height 19
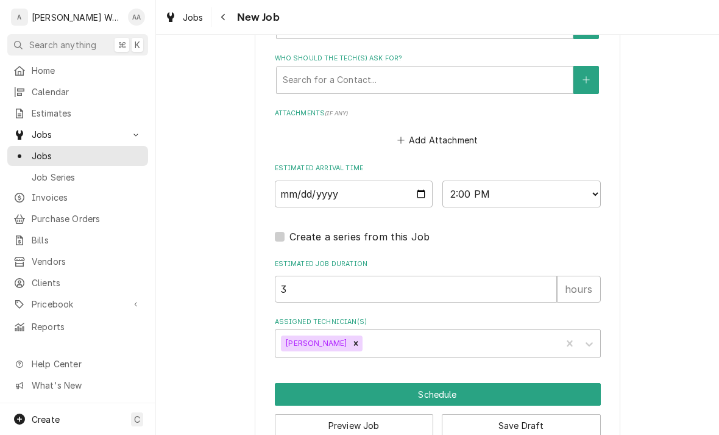
click at [294, 391] on button "Schedule" at bounding box center [438, 394] width 326 height 23
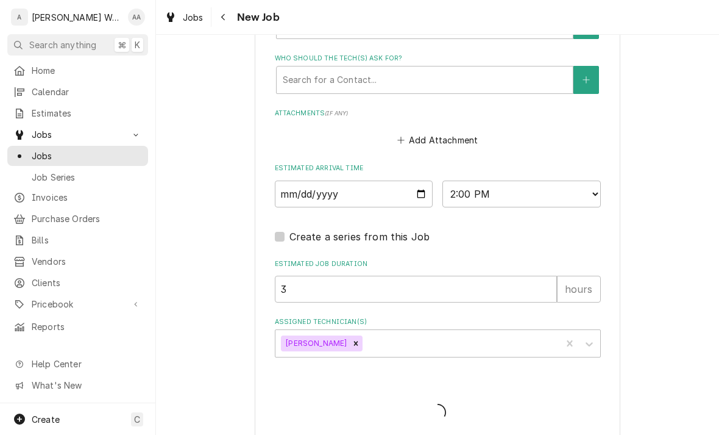
type textarea "x"
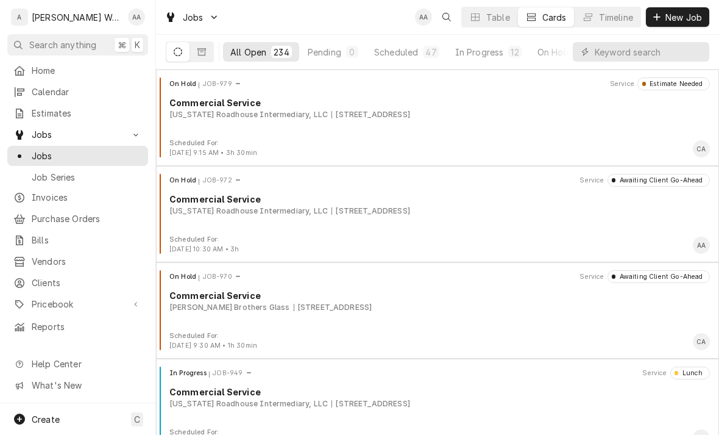
click at [39, 87] on span "Calendar" at bounding box center [87, 91] width 110 height 13
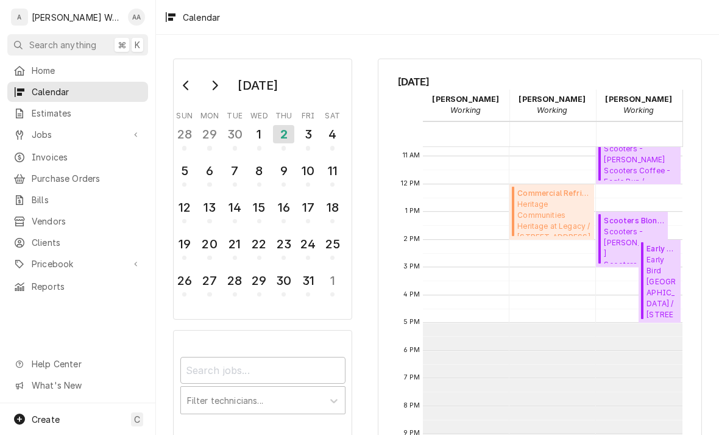
scroll to position [296, 0]
click at [662, 300] on span "Early Bird Village Point / 17305 Davenport St St #101, Omaha, NE 68118" at bounding box center [662, 287] width 30 height 65
